Goal: Transaction & Acquisition: Download file/media

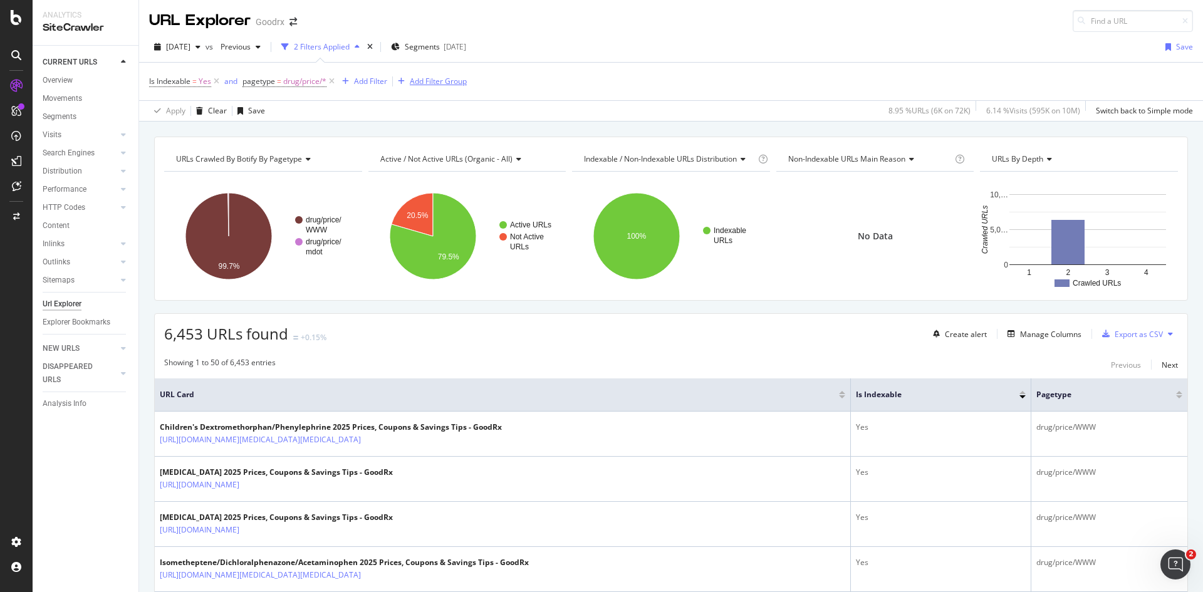
click at [331, 83] on icon at bounding box center [332, 81] width 11 height 13
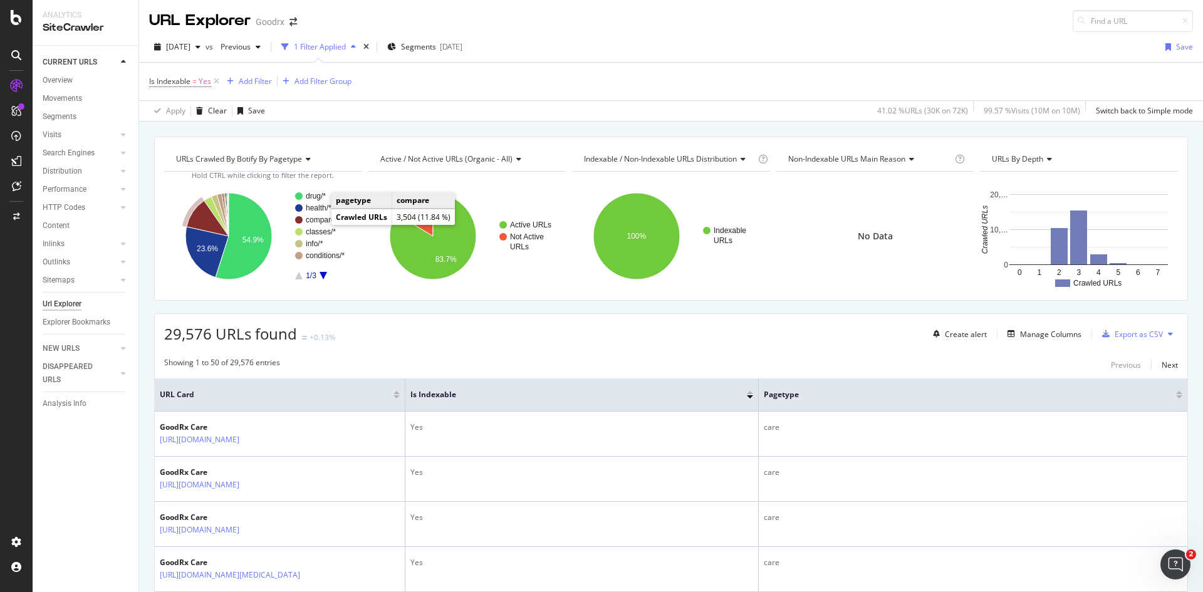
click at [319, 221] on text "compare" at bounding box center [320, 220] width 29 height 9
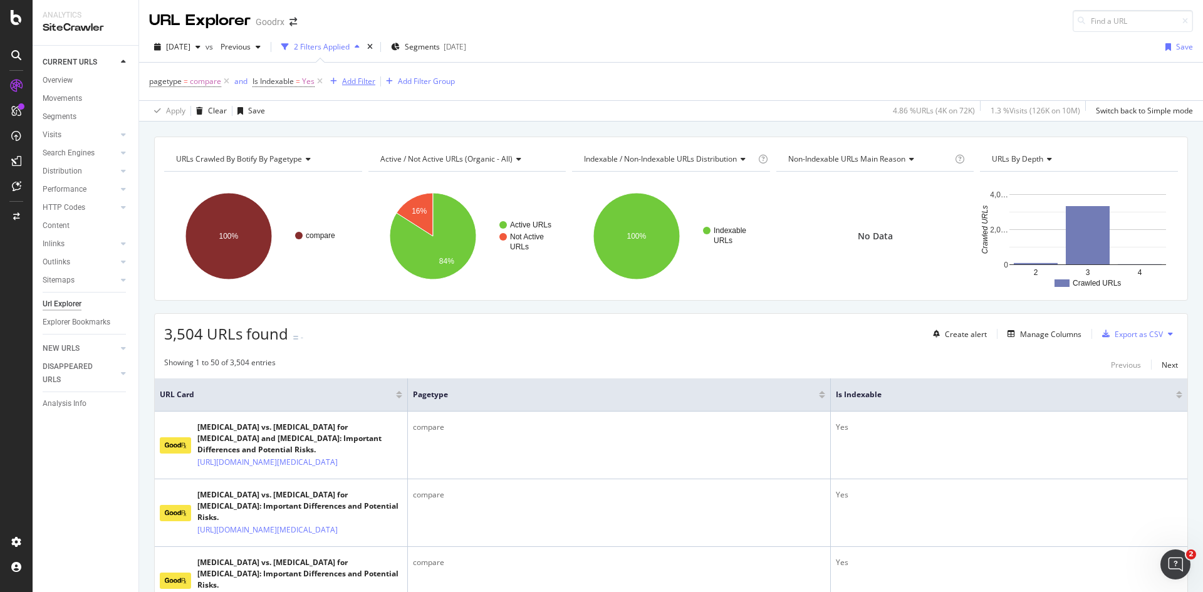
click at [352, 86] on div "Add Filter" at bounding box center [358, 81] width 33 height 11
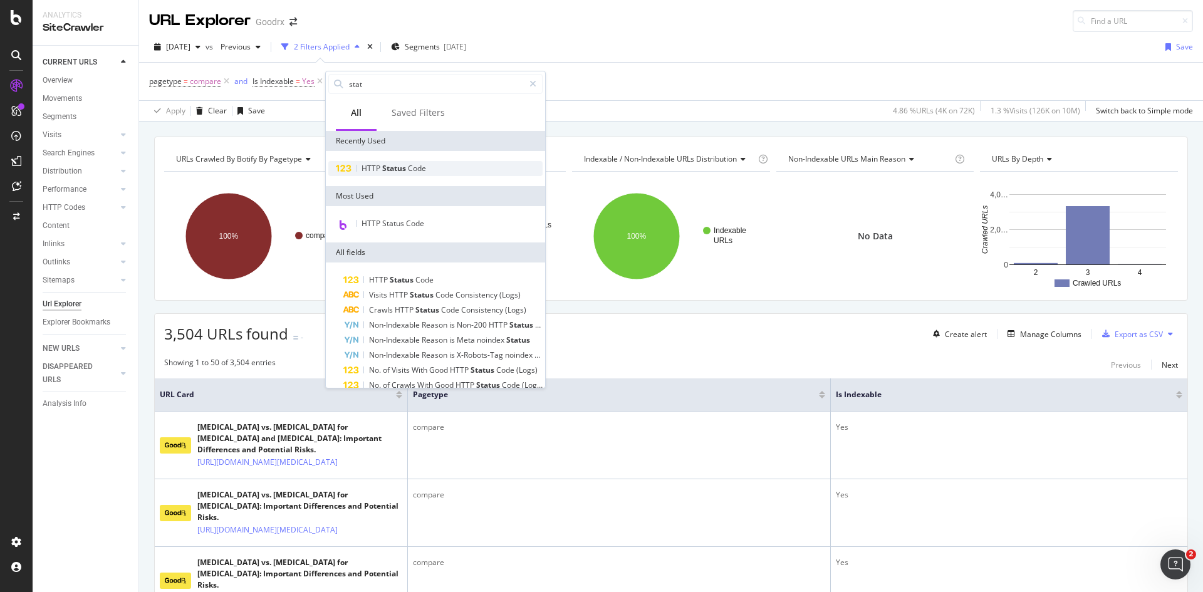
type input "stat"
click at [390, 166] on span "Status" at bounding box center [395, 168] width 26 height 11
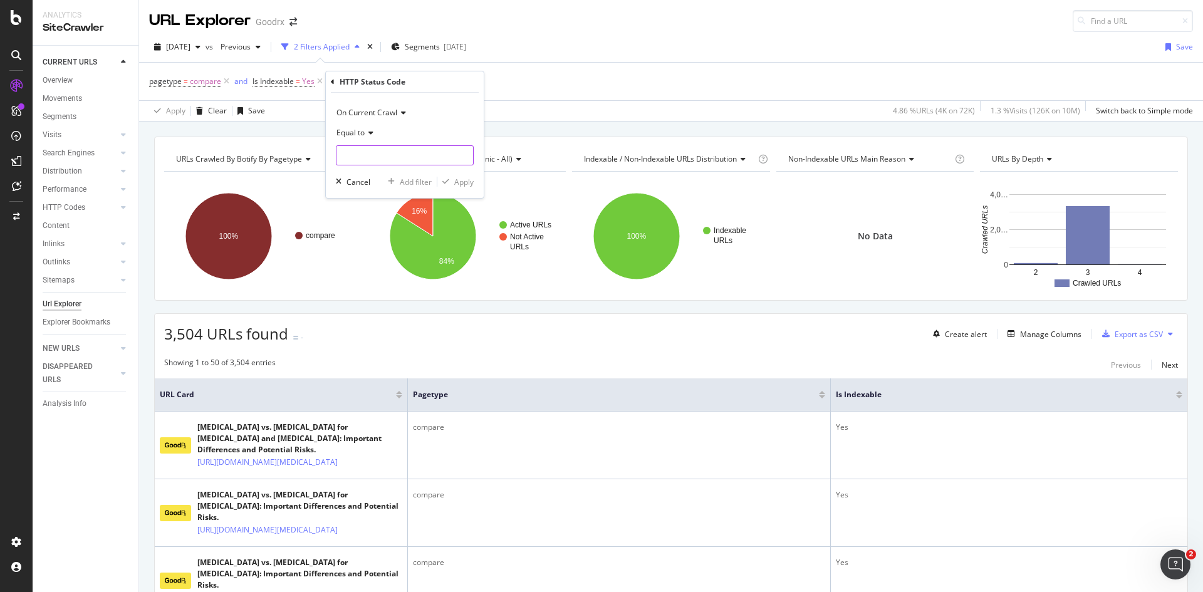
click at [419, 158] on input "number" at bounding box center [405, 155] width 138 height 20
click at [430, 138] on div "Equal to" at bounding box center [405, 133] width 138 height 20
click at [448, 117] on div "On Current Crawl" at bounding box center [405, 113] width 138 height 20
click at [439, 91] on div "HTTP Status Code" at bounding box center [405, 81] width 148 height 21
click at [547, 91] on div "pagetype = compare and Is Indexable = Yes Add Filter Add Filter Group" at bounding box center [671, 82] width 1044 height 38
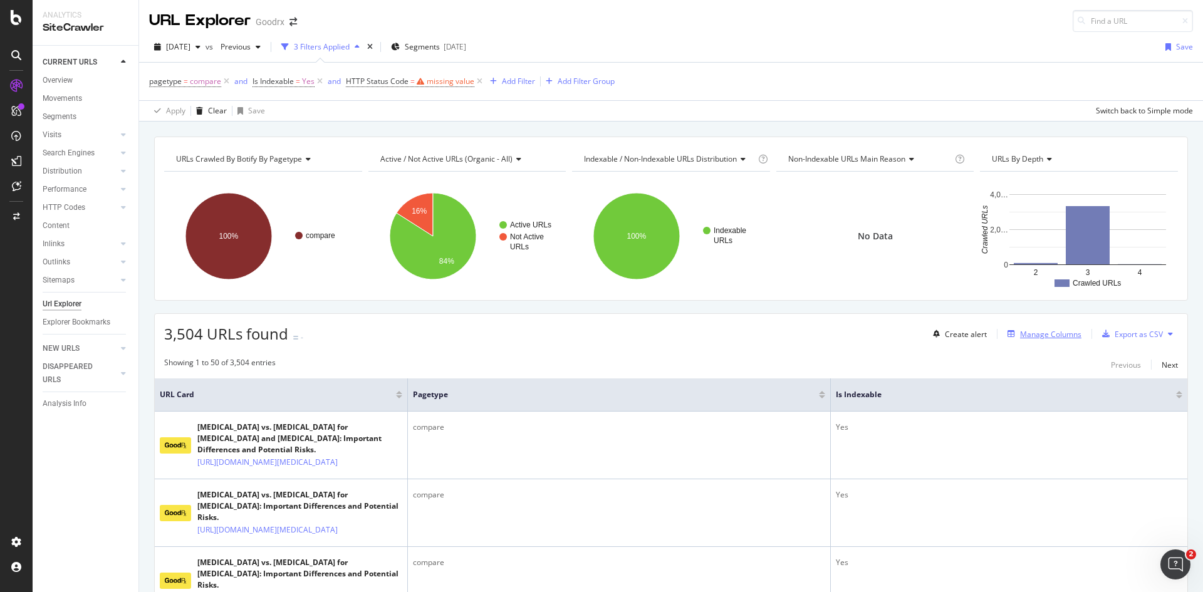
click at [1013, 328] on div "Manage Columns" at bounding box center [1042, 334] width 79 height 14
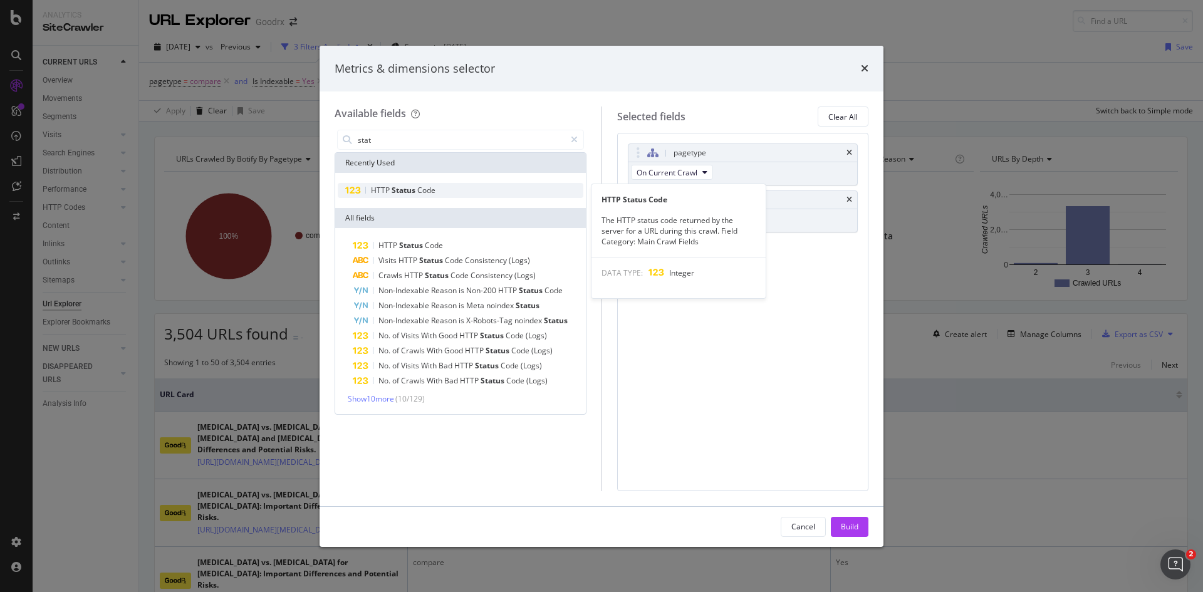
type input "stat"
click at [424, 190] on span "Code" at bounding box center [426, 190] width 18 height 11
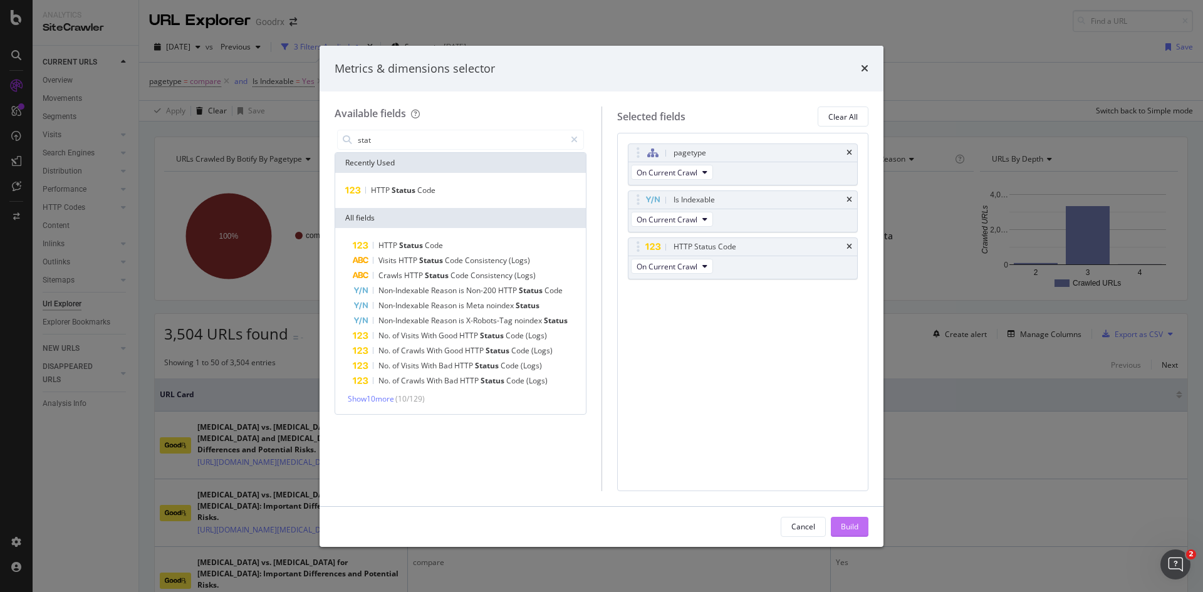
click at [850, 526] on div "Build" at bounding box center [850, 526] width 18 height 11
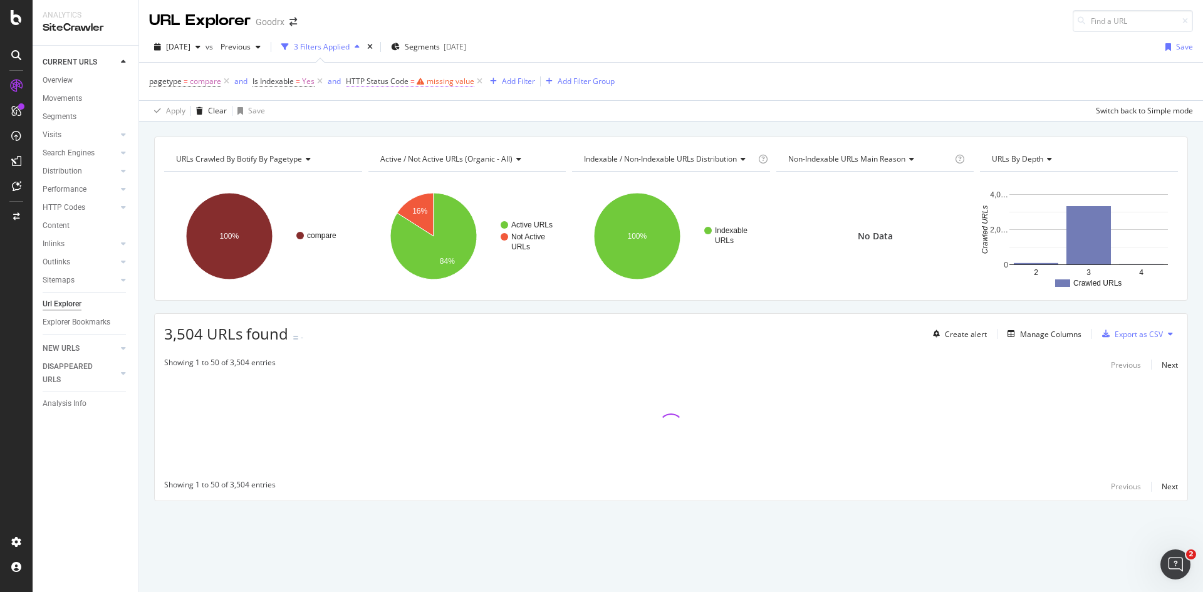
click at [436, 83] on div "missing value" at bounding box center [451, 81] width 48 height 11
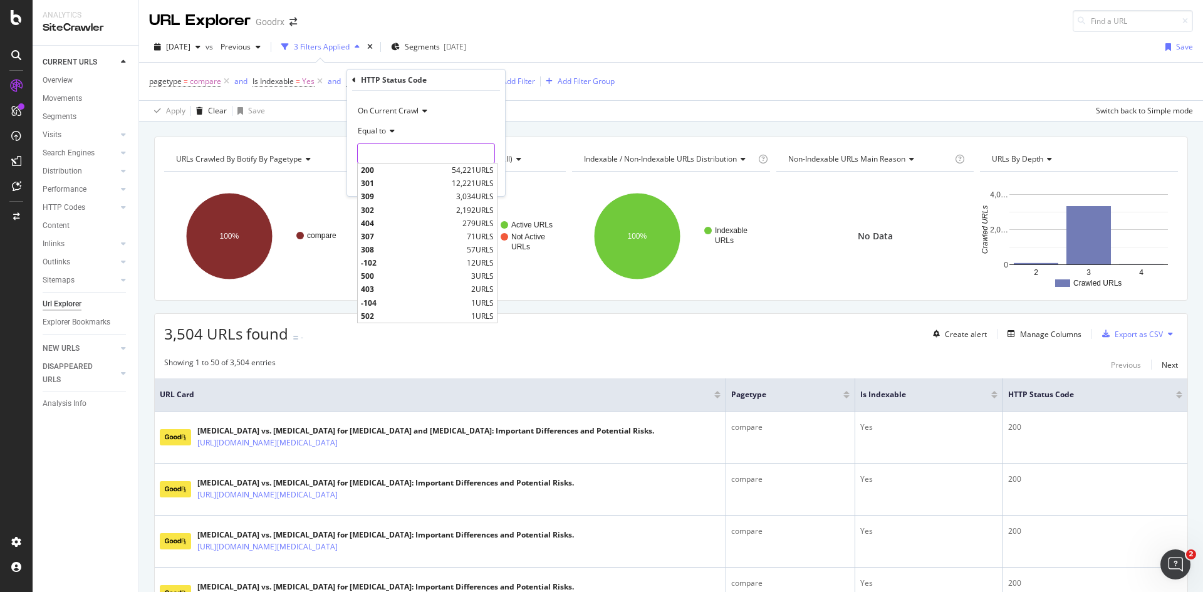
click at [413, 152] on input "number" at bounding box center [426, 154] width 138 height 20
click at [647, 105] on div "Apply Clear Save Switch back to Simple mode" at bounding box center [671, 110] width 1064 height 21
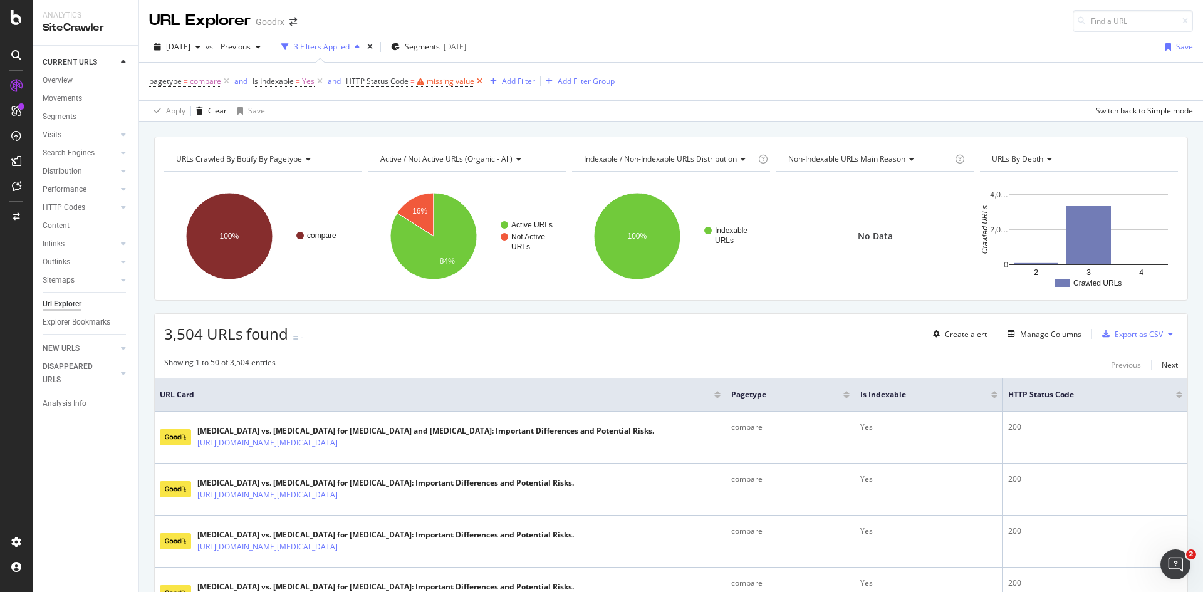
click at [481, 83] on icon at bounding box center [479, 81] width 11 height 13
click at [1127, 334] on div "Export as CSV" at bounding box center [1139, 334] width 48 height 11
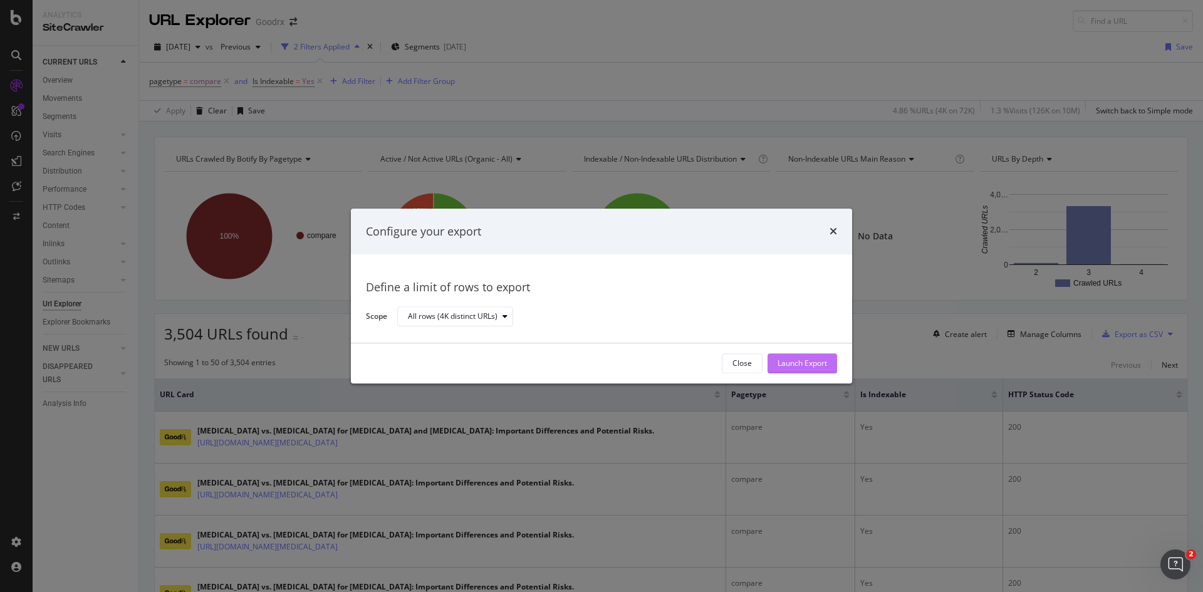
click at [810, 366] on div "Launch Export" at bounding box center [803, 363] width 50 height 11
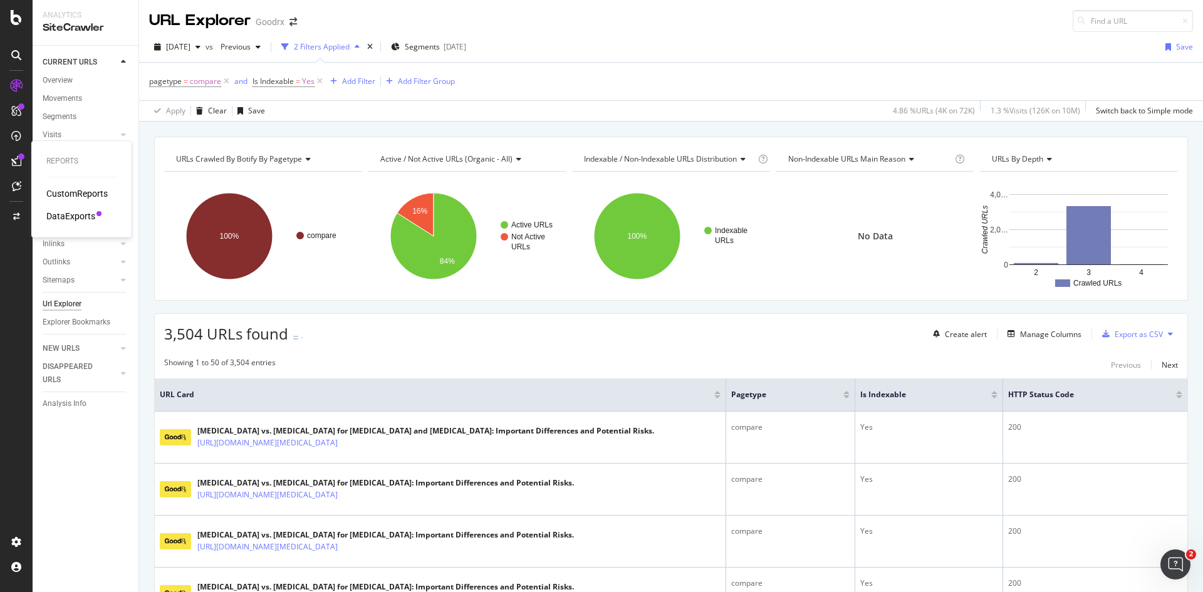
click at [56, 218] on div "DataExports" at bounding box center [70, 216] width 49 height 13
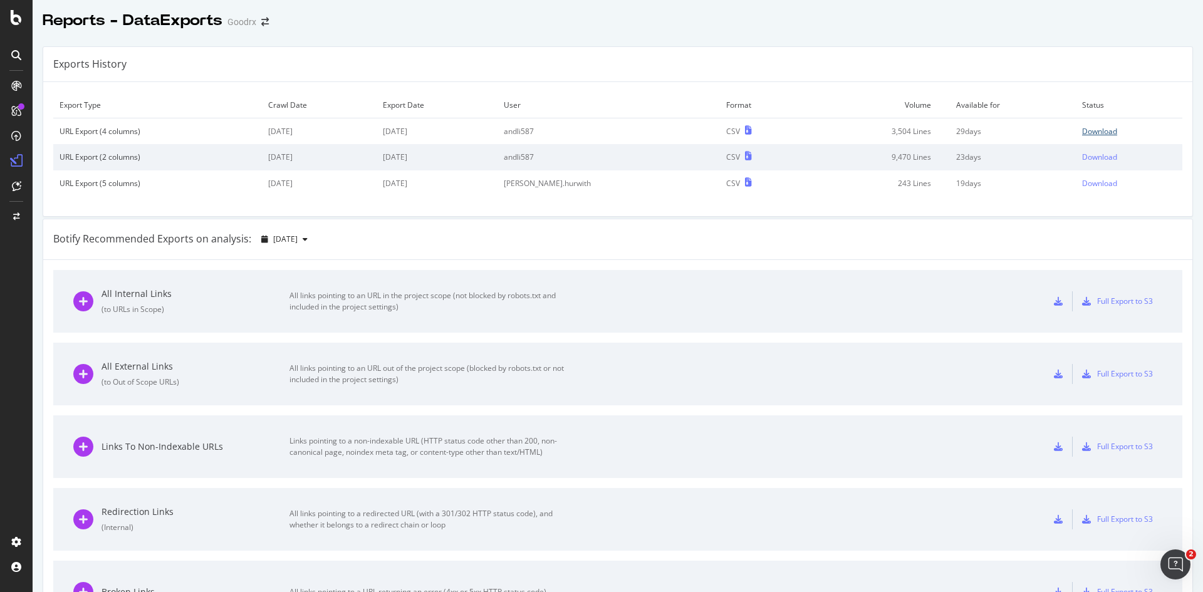
click at [1082, 127] on div "Download" at bounding box center [1099, 131] width 35 height 11
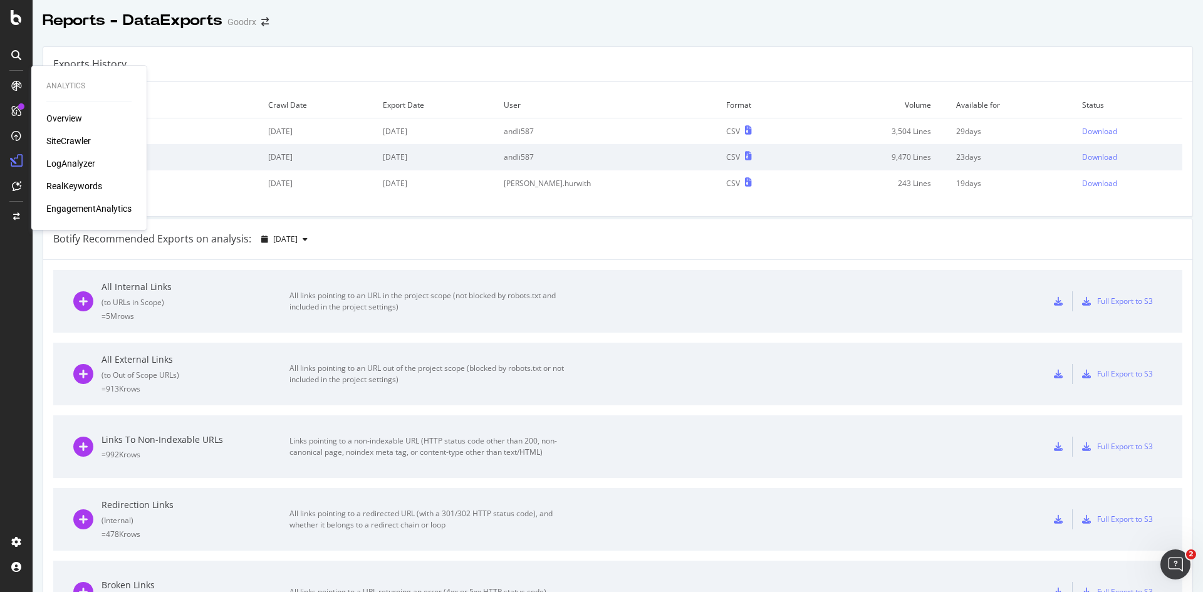
click at [65, 137] on div "SiteCrawler" at bounding box center [68, 141] width 44 height 13
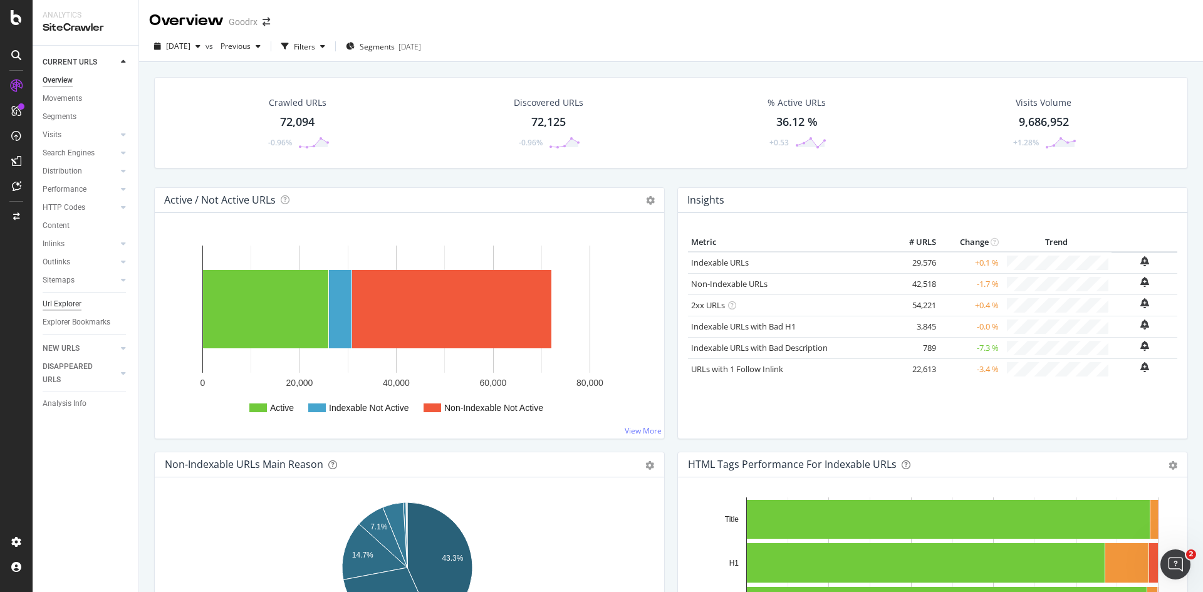
click at [56, 303] on div "Url Explorer" at bounding box center [62, 304] width 39 height 13
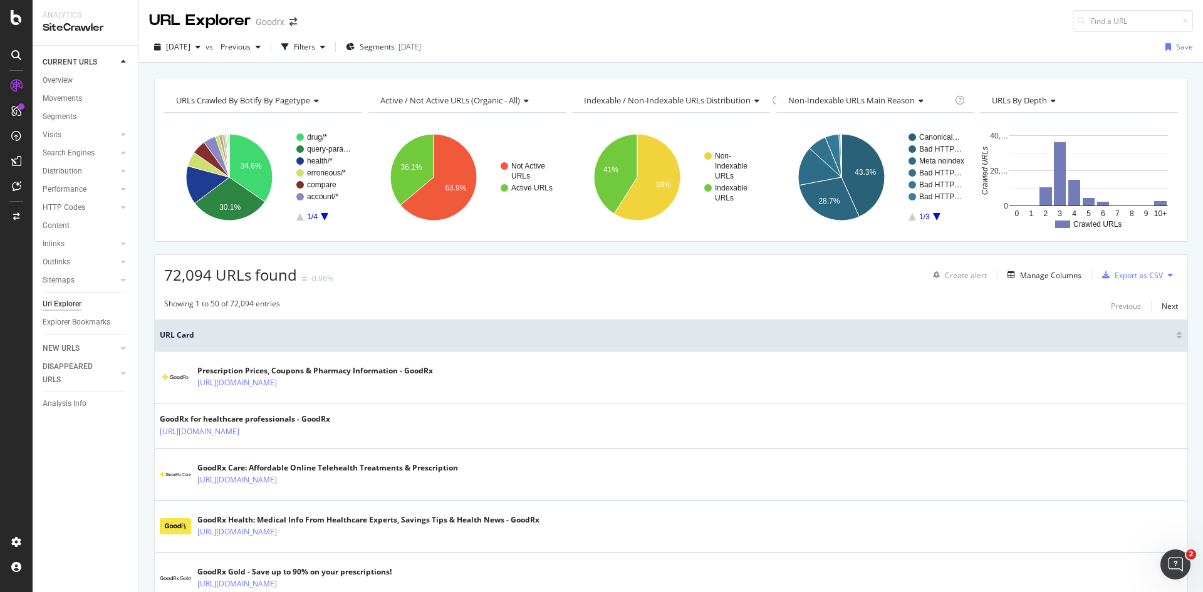
click at [321, 216] on rect "A chart." at bounding box center [324, 176] width 56 height 87
click at [327, 217] on rect "A chart." at bounding box center [324, 176] width 56 height 87
click at [325, 216] on icon "A chart." at bounding box center [325, 217] width 8 height 8
